Goal: Task Accomplishment & Management: Manage account settings

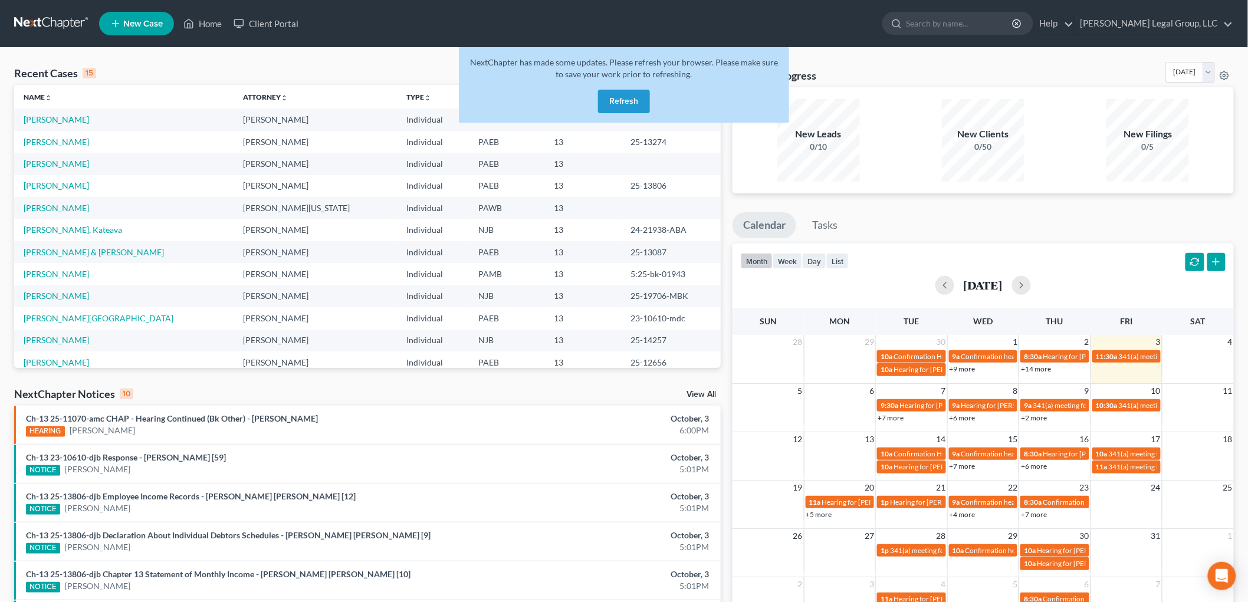
click at [638, 102] on button "Refresh" at bounding box center [624, 102] width 52 height 24
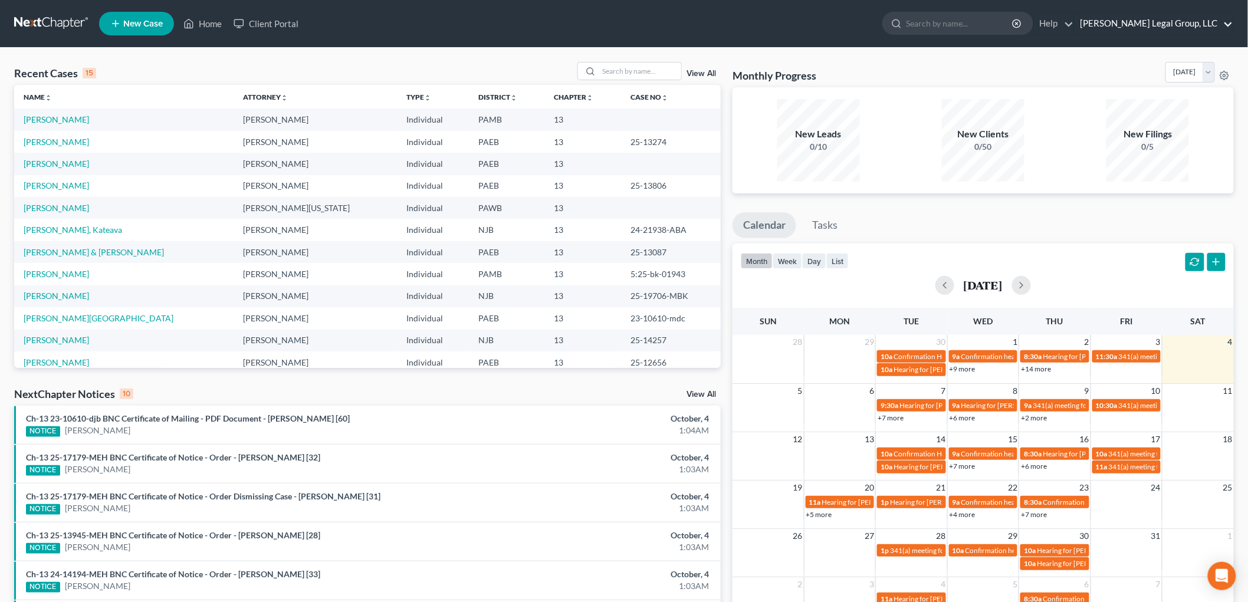
click at [1201, 26] on link "[PERSON_NAME] Legal Group, LLC" at bounding box center [1154, 23] width 159 height 21
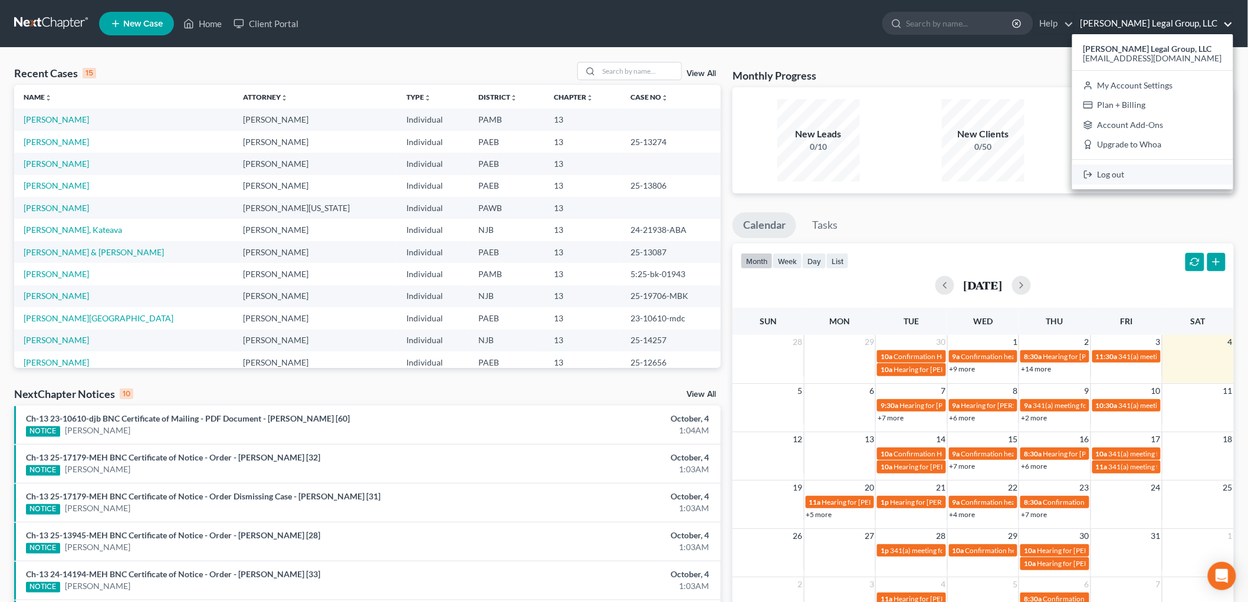
click at [1136, 169] on link "Log out" at bounding box center [1152, 175] width 161 height 20
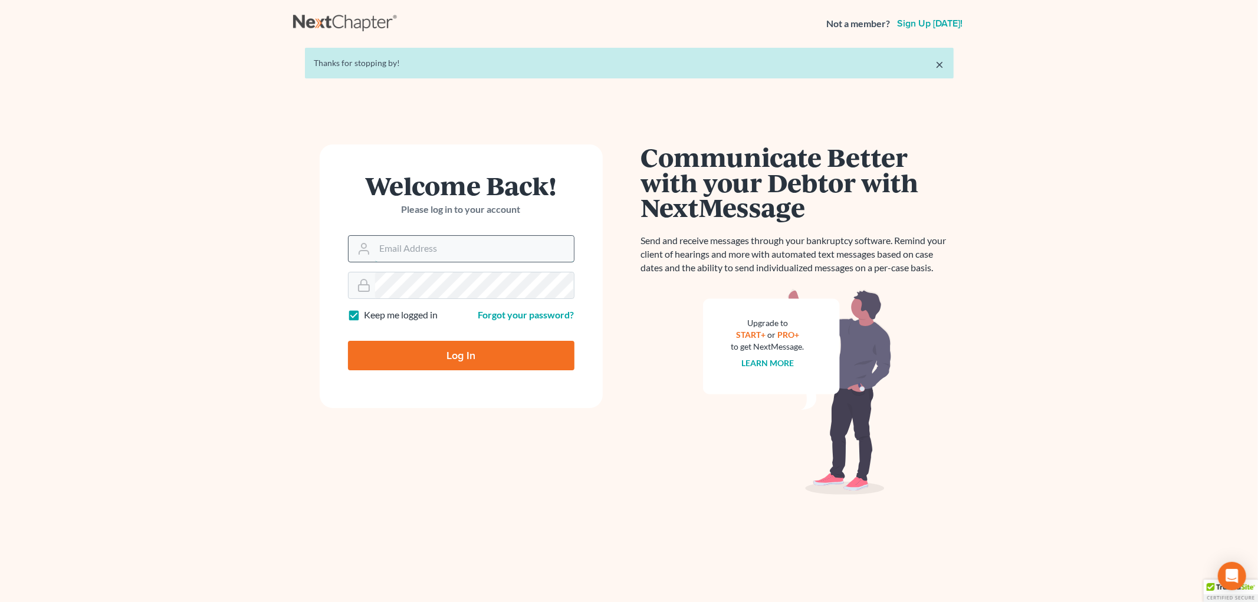
click at [422, 255] on input "Email Address" at bounding box center [474, 249] width 199 height 26
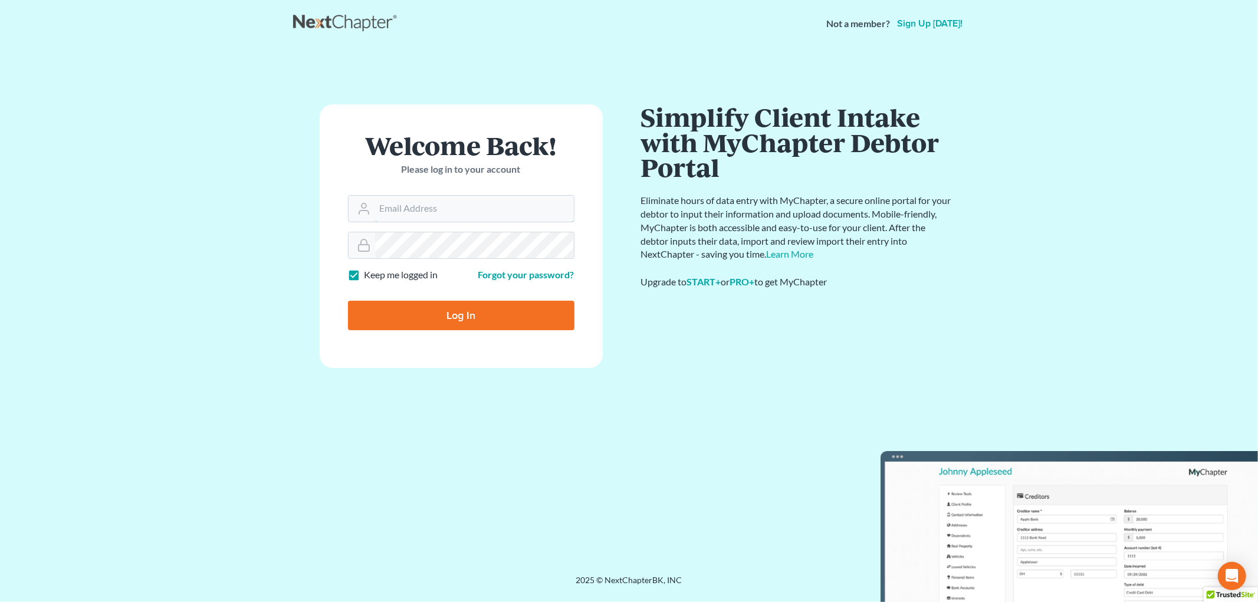
type input "akaegael@yahoo.com"
click at [534, 320] on input "Log In" at bounding box center [461, 315] width 226 height 29
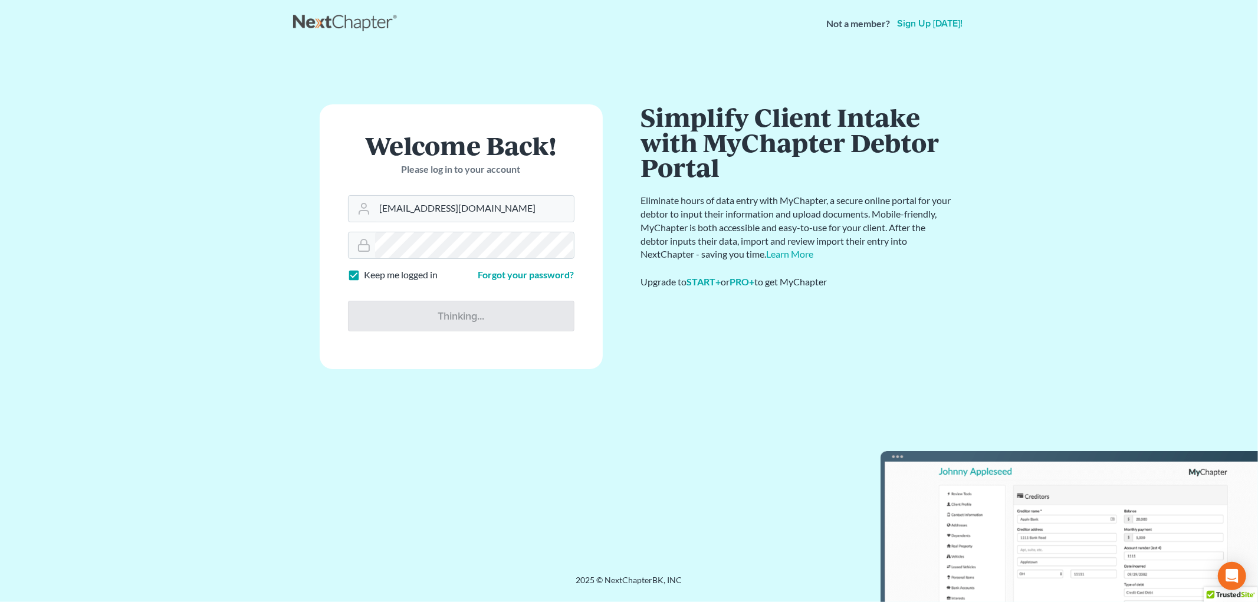
type input "Thinking..."
